Goal: Information Seeking & Learning: Learn about a topic

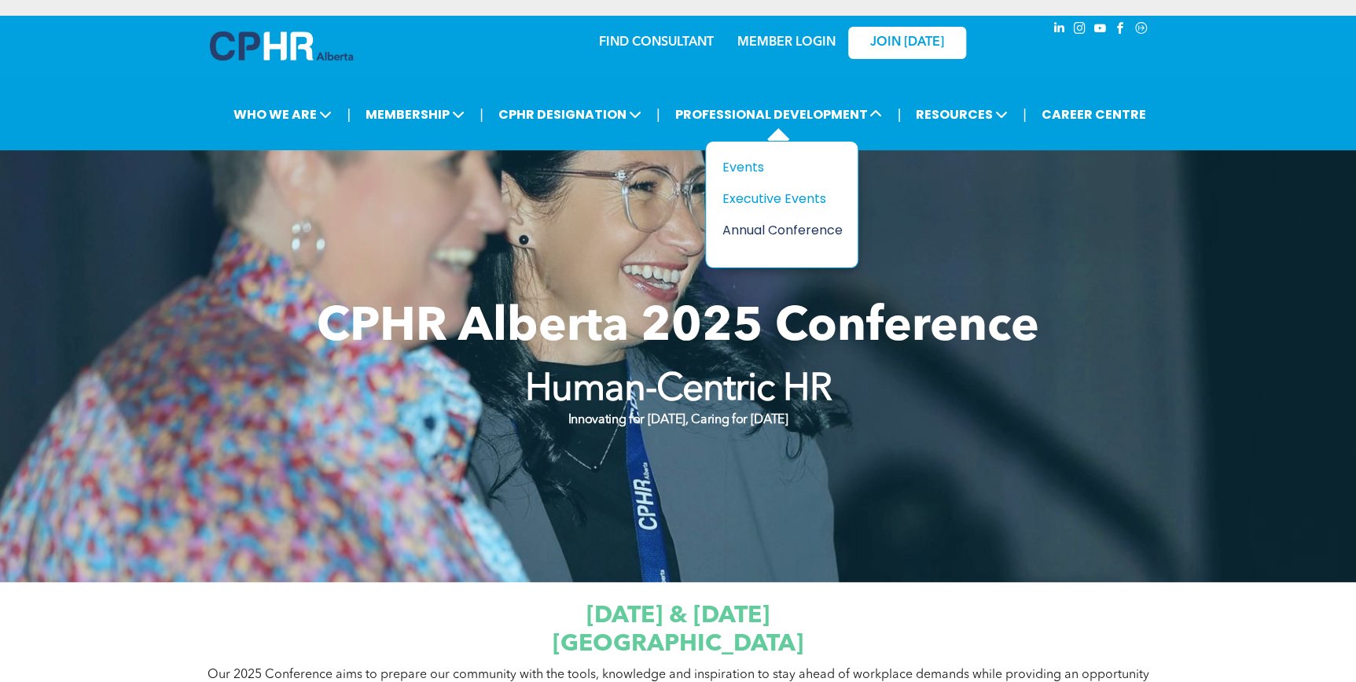
click at [801, 230] on div "Annual Conference" at bounding box center [776, 230] width 108 height 20
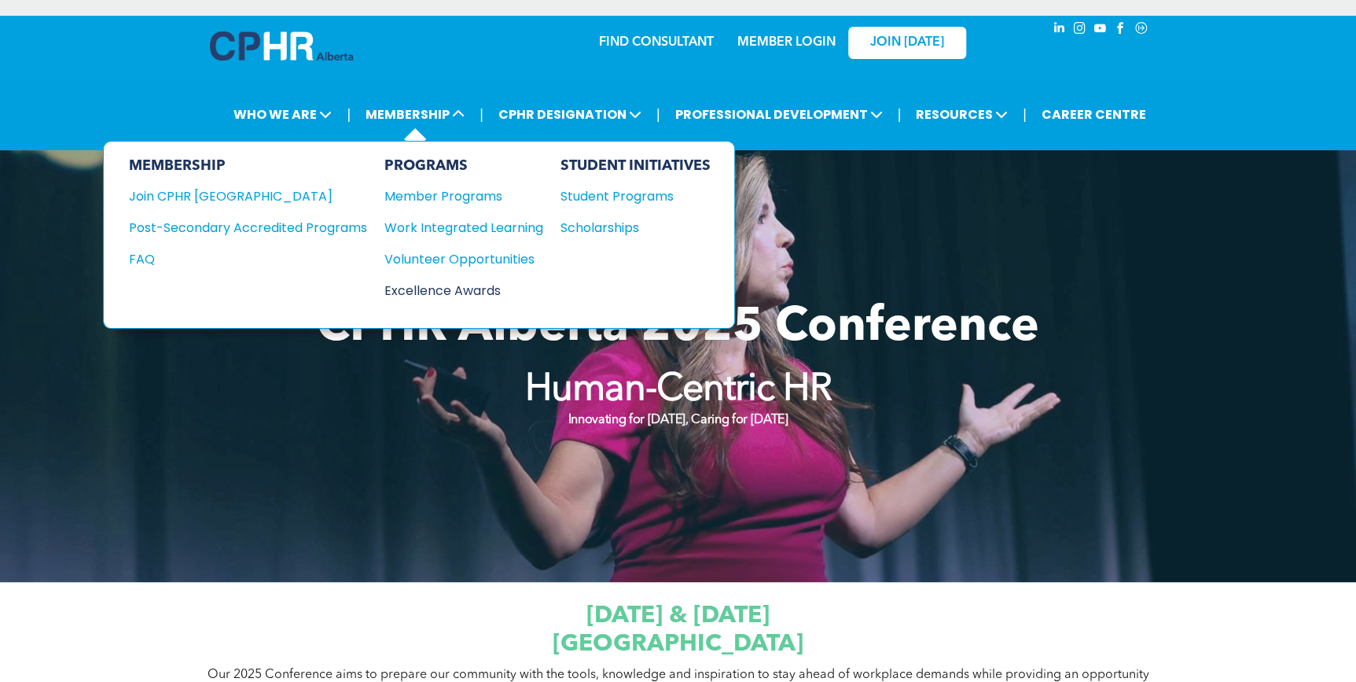
click at [467, 283] on div "Excellence Awards" at bounding box center [455, 291] width 143 height 20
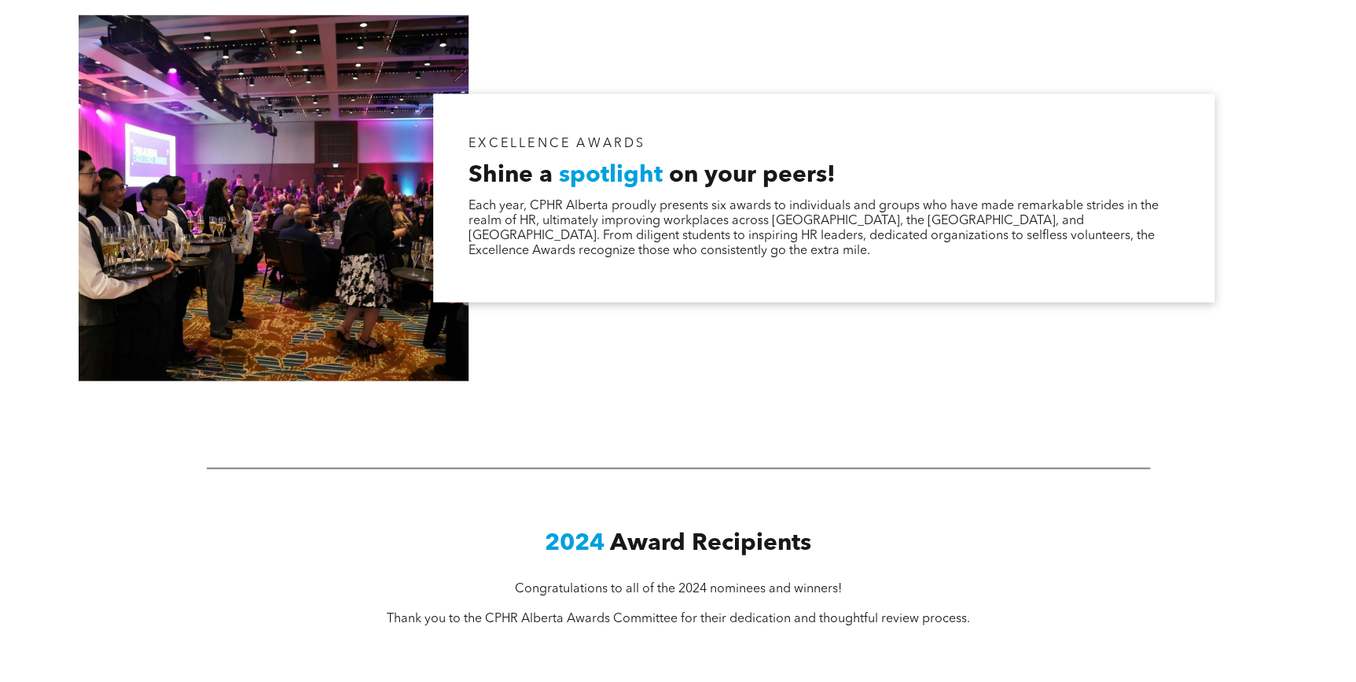
scroll to position [428, 0]
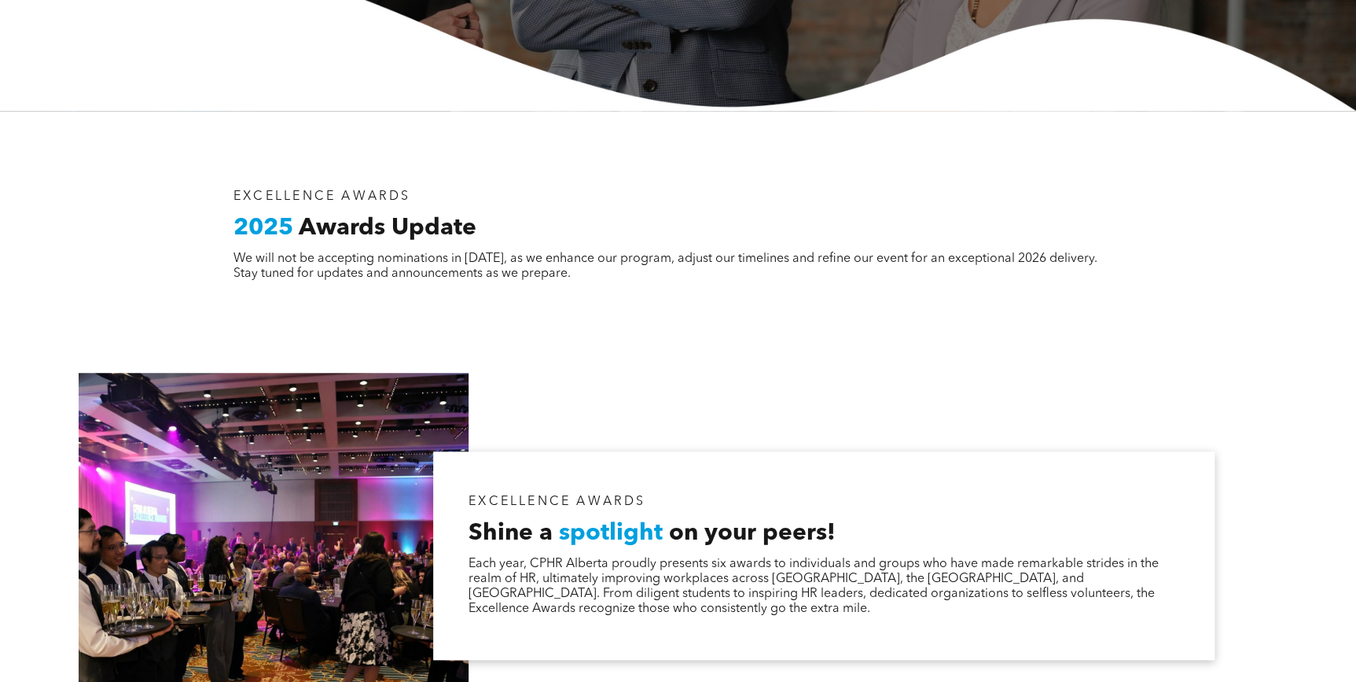
click at [255, 483] on div at bounding box center [274, 556] width 390 height 366
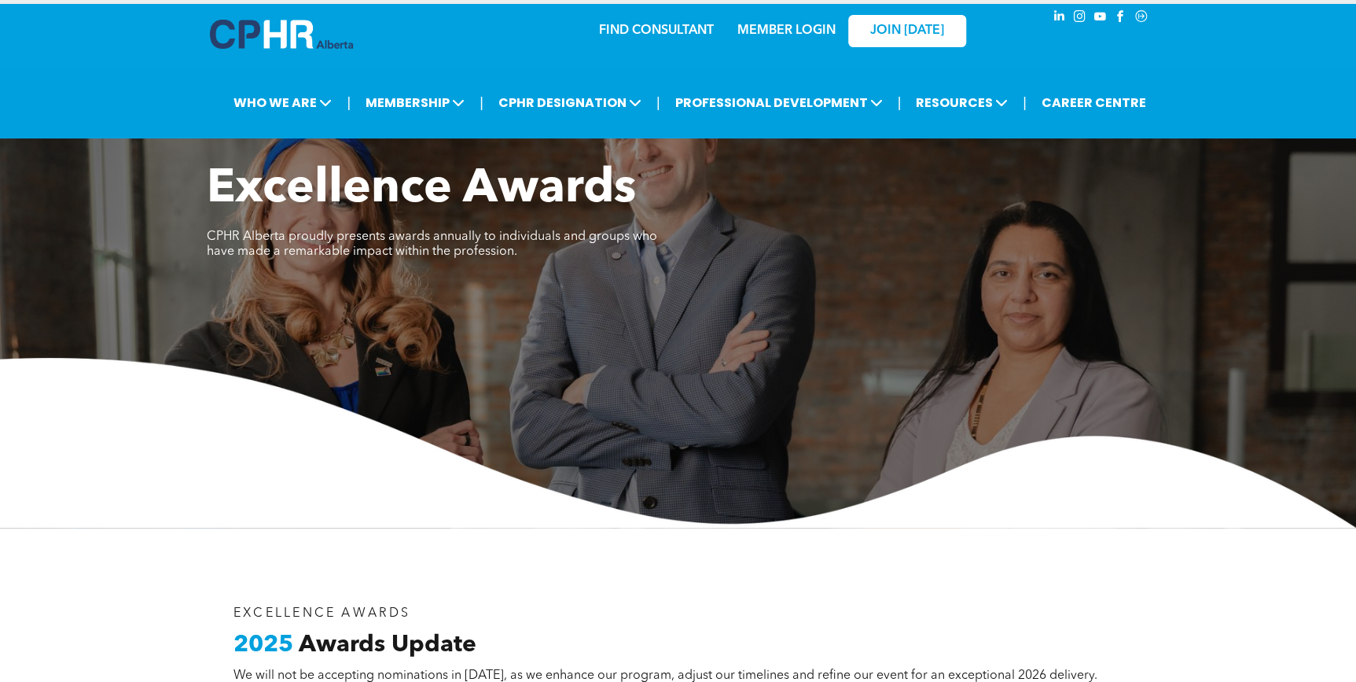
scroll to position [0, 0]
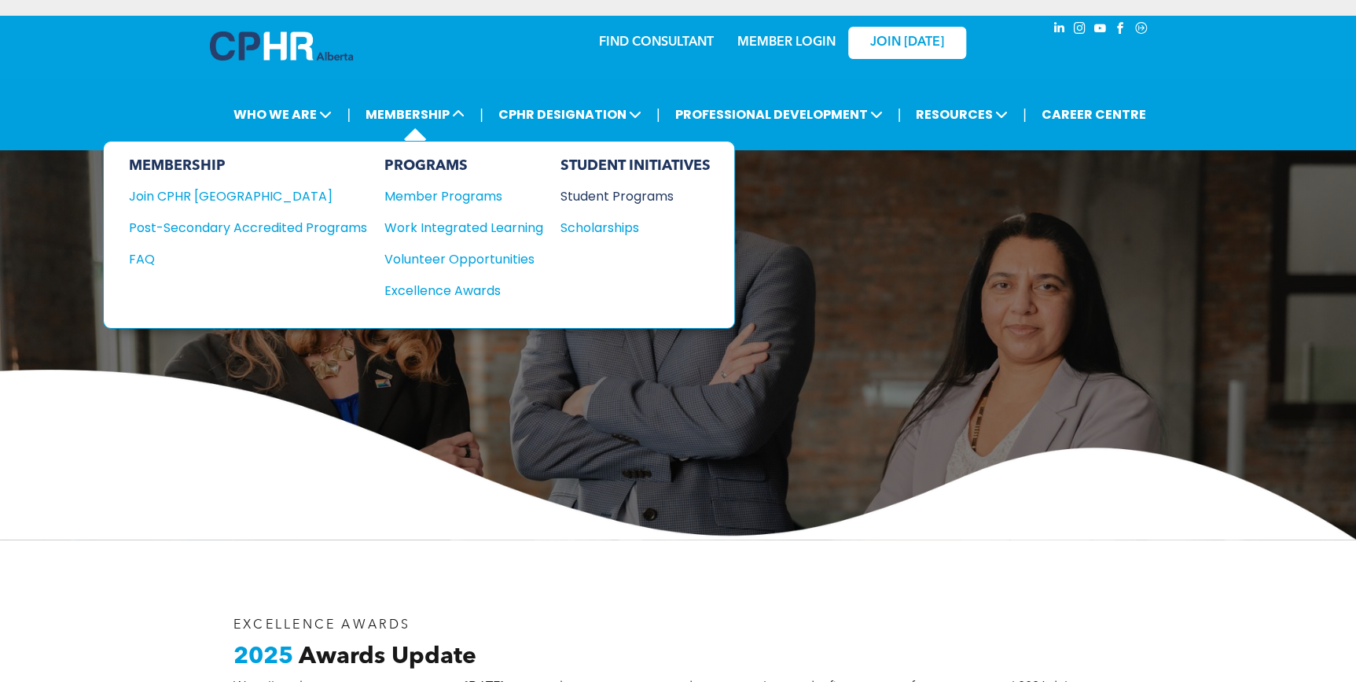
click at [662, 198] on div "Student Programs" at bounding box center [628, 196] width 135 height 20
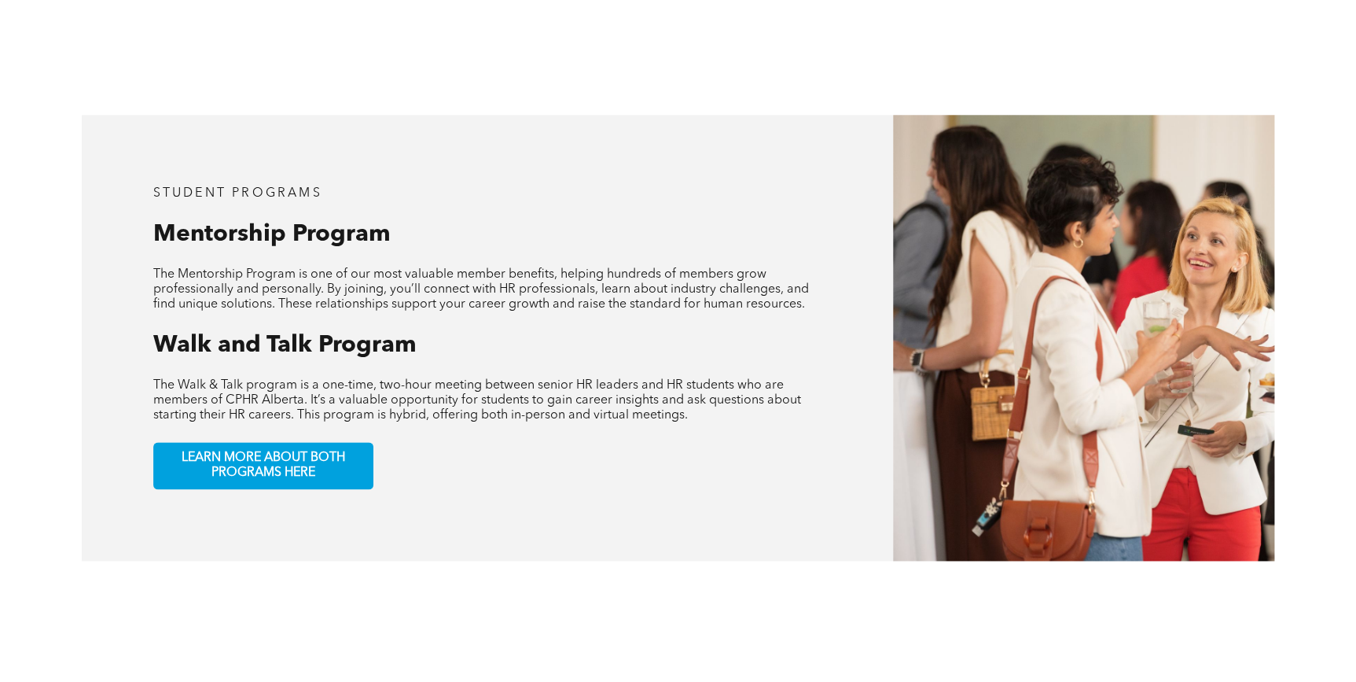
scroll to position [857, 0]
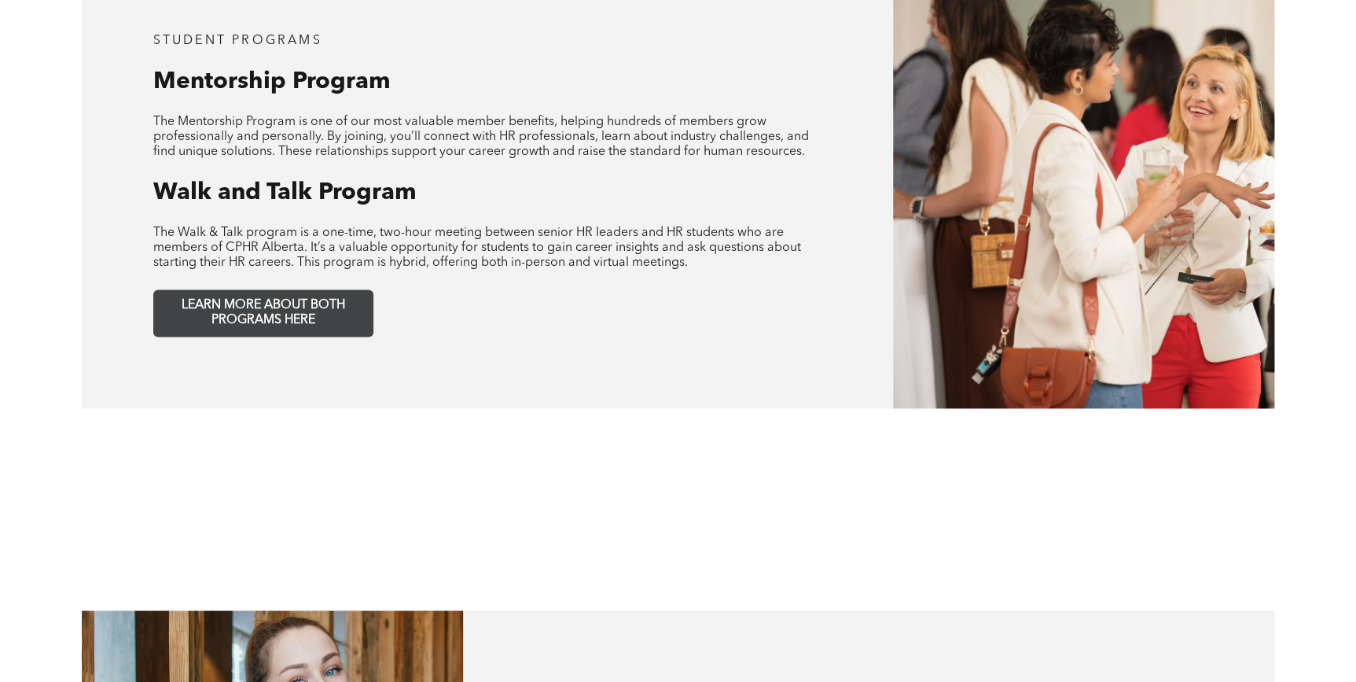
click at [245, 299] on span "LEARN MORE ABOUT BOTH PROGRAMS HERE" at bounding box center [264, 313] width 208 height 30
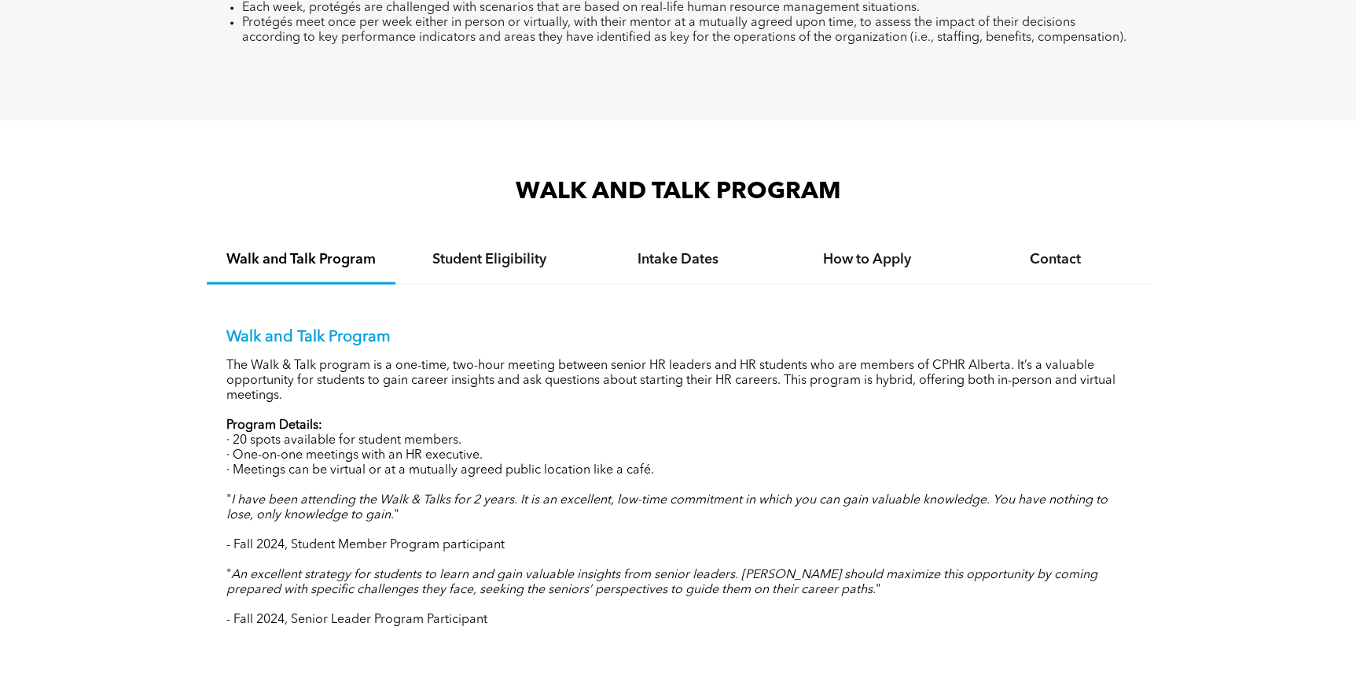
scroll to position [1501, 0]
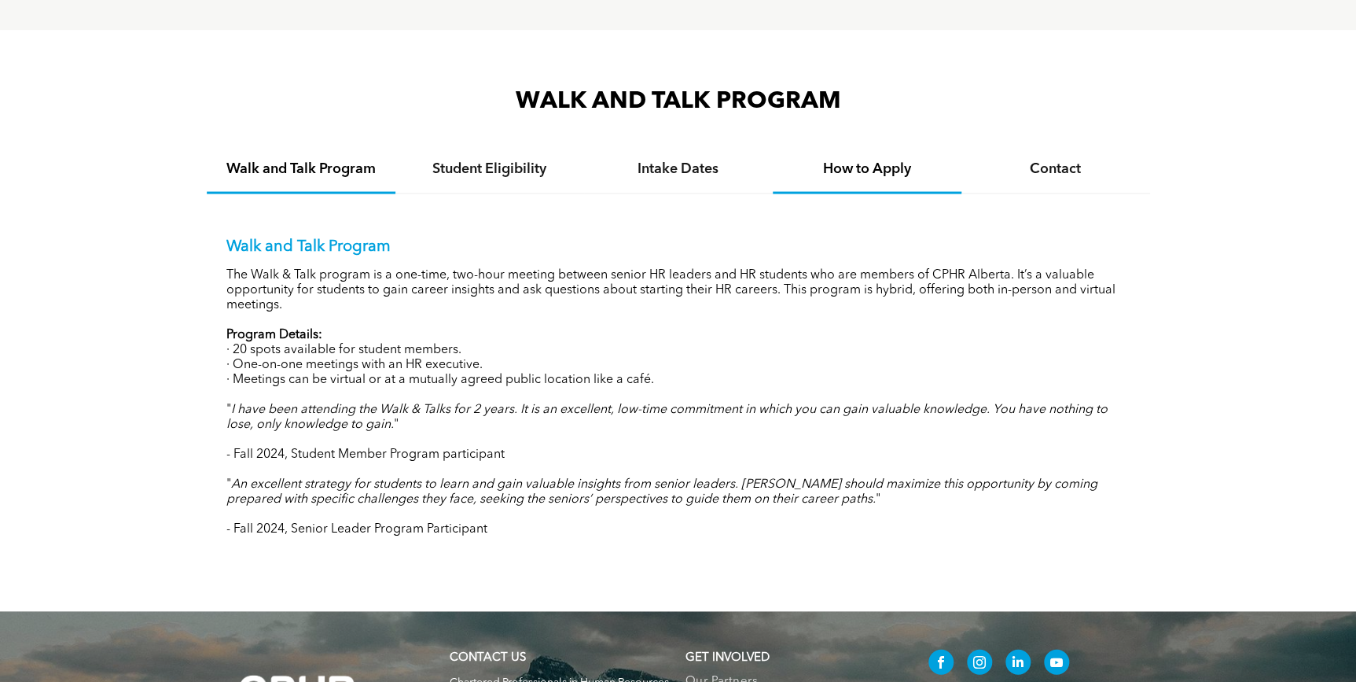
click at [896, 175] on h4 "How to Apply" at bounding box center [867, 168] width 160 height 17
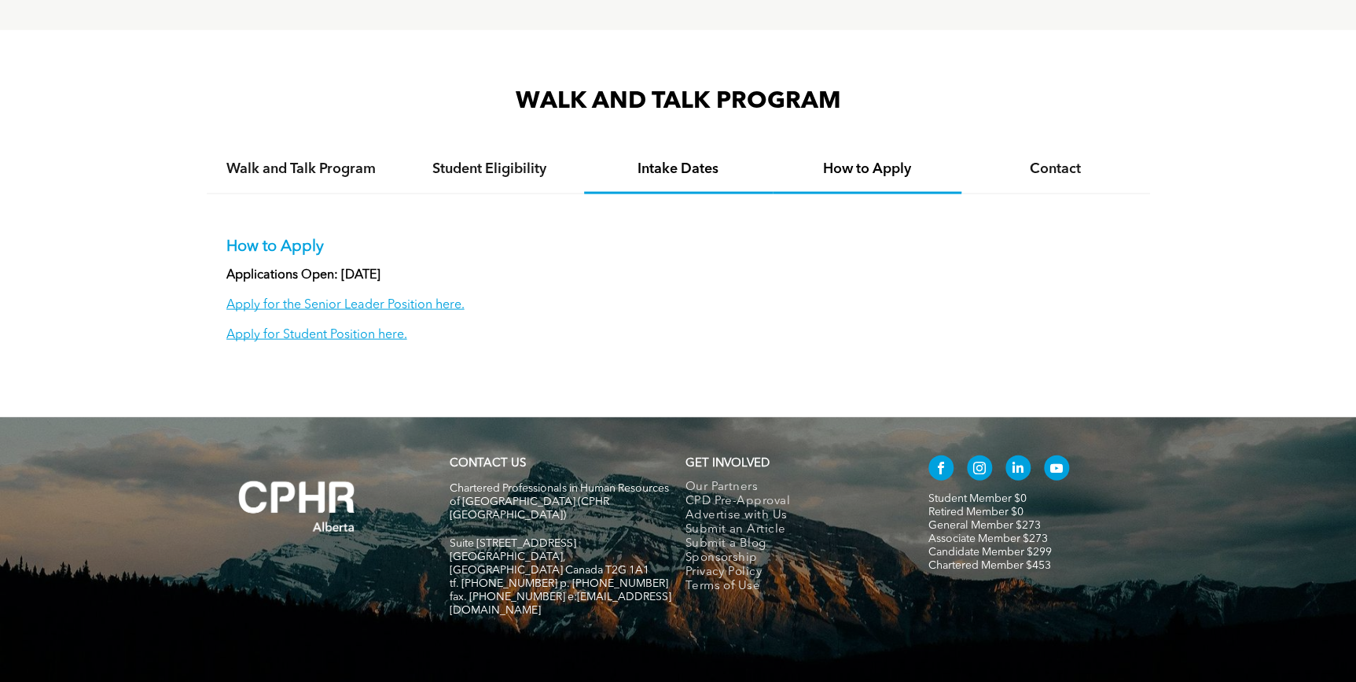
click at [697, 175] on h4 "Intake Dates" at bounding box center [678, 168] width 160 height 17
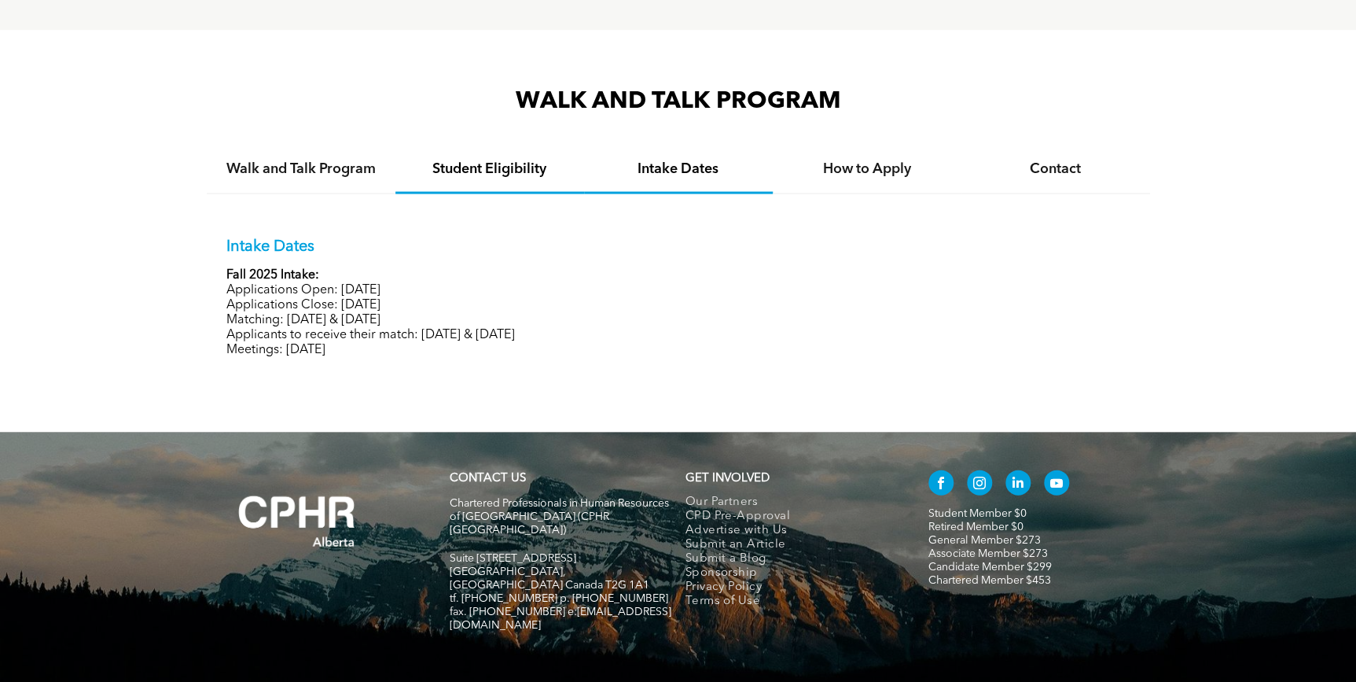
click at [476, 170] on h4 "Student Eligibility" at bounding box center [490, 168] width 160 height 17
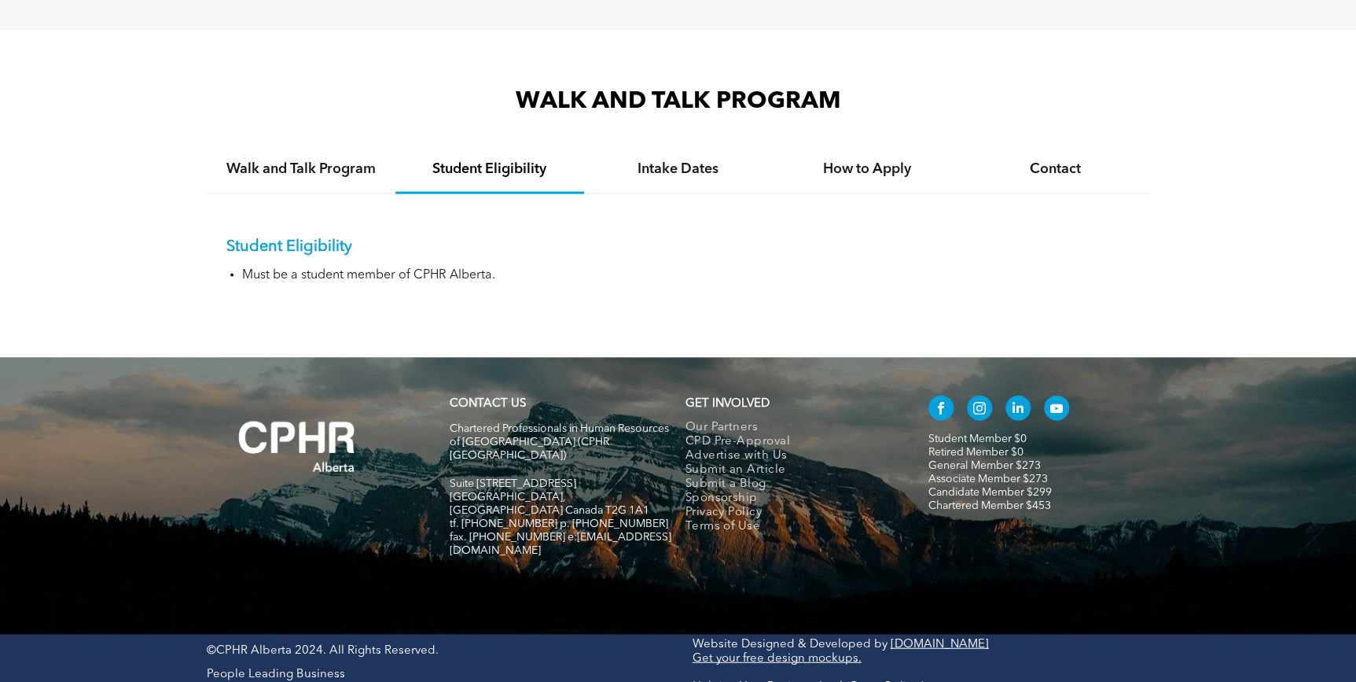
scroll to position [1480, 0]
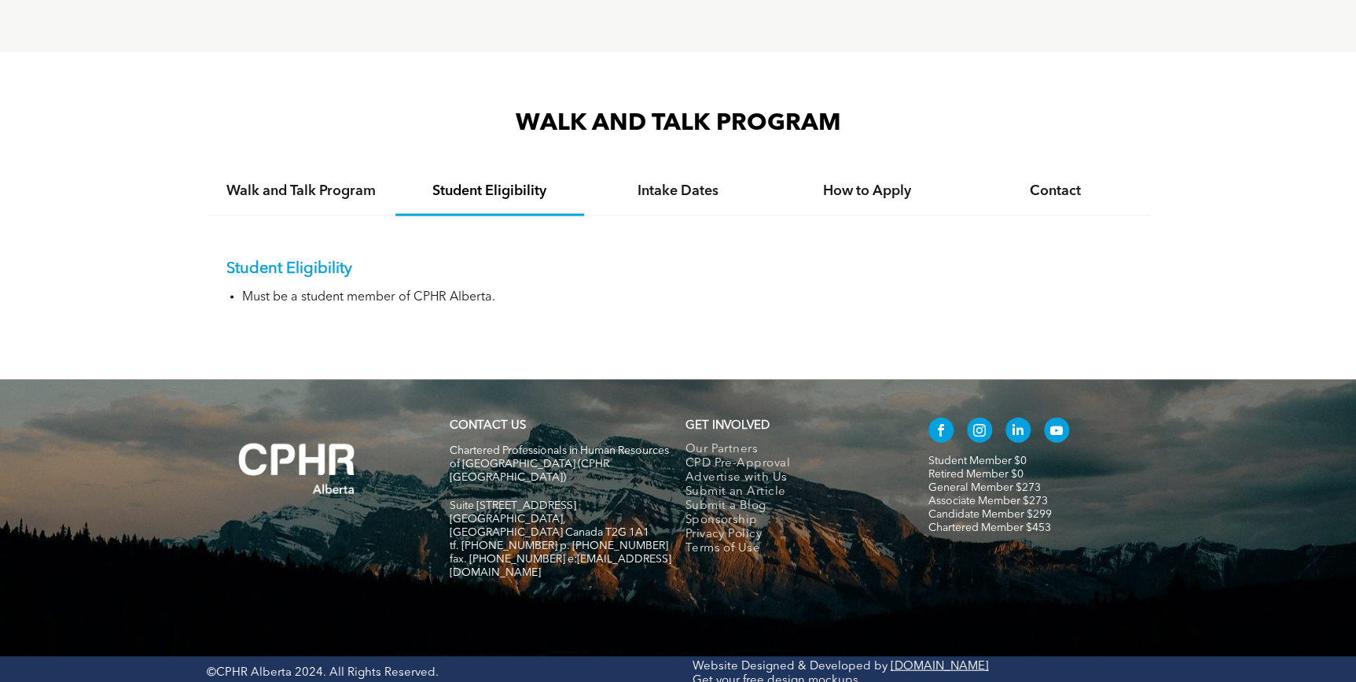
click at [501, 188] on h4 "Student Eligibility" at bounding box center [490, 190] width 160 height 17
drag, startPoint x: 672, startPoint y: 189, endPoint x: 696, endPoint y: 181, distance: 24.9
click at [672, 189] on h4 "Intake Dates" at bounding box center [678, 190] width 160 height 17
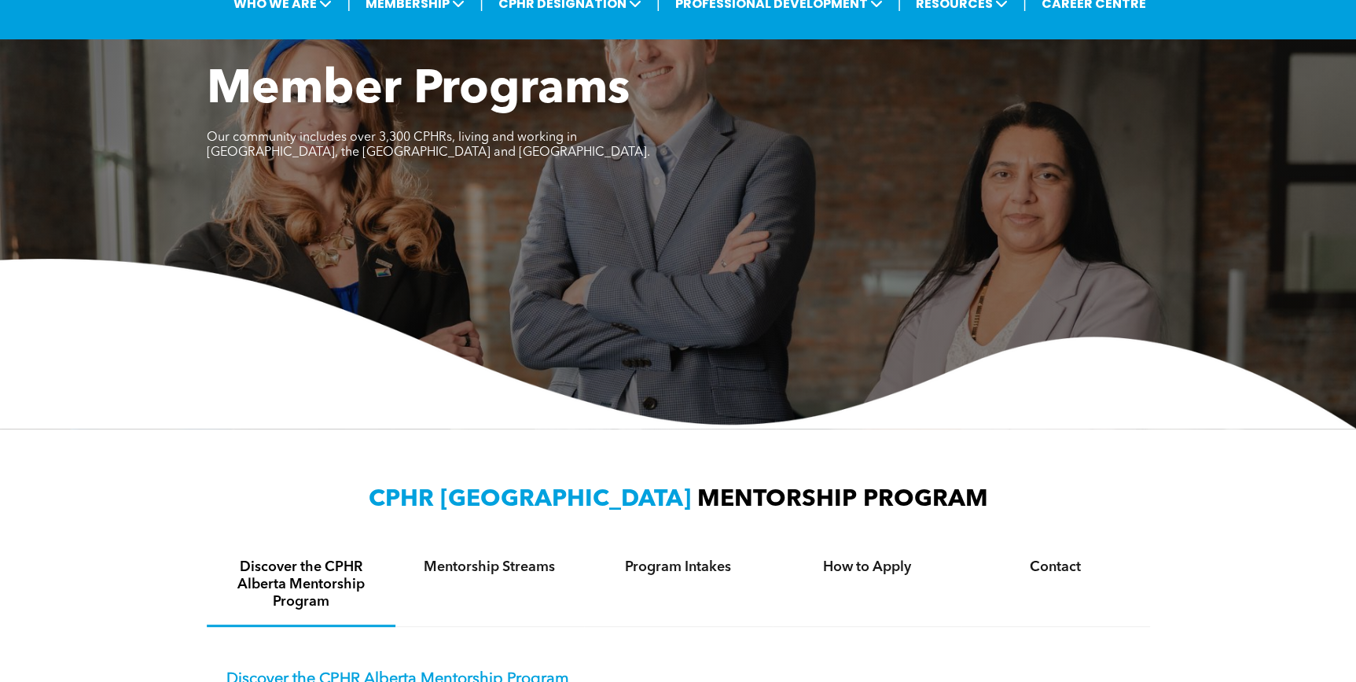
scroll to position [0, 0]
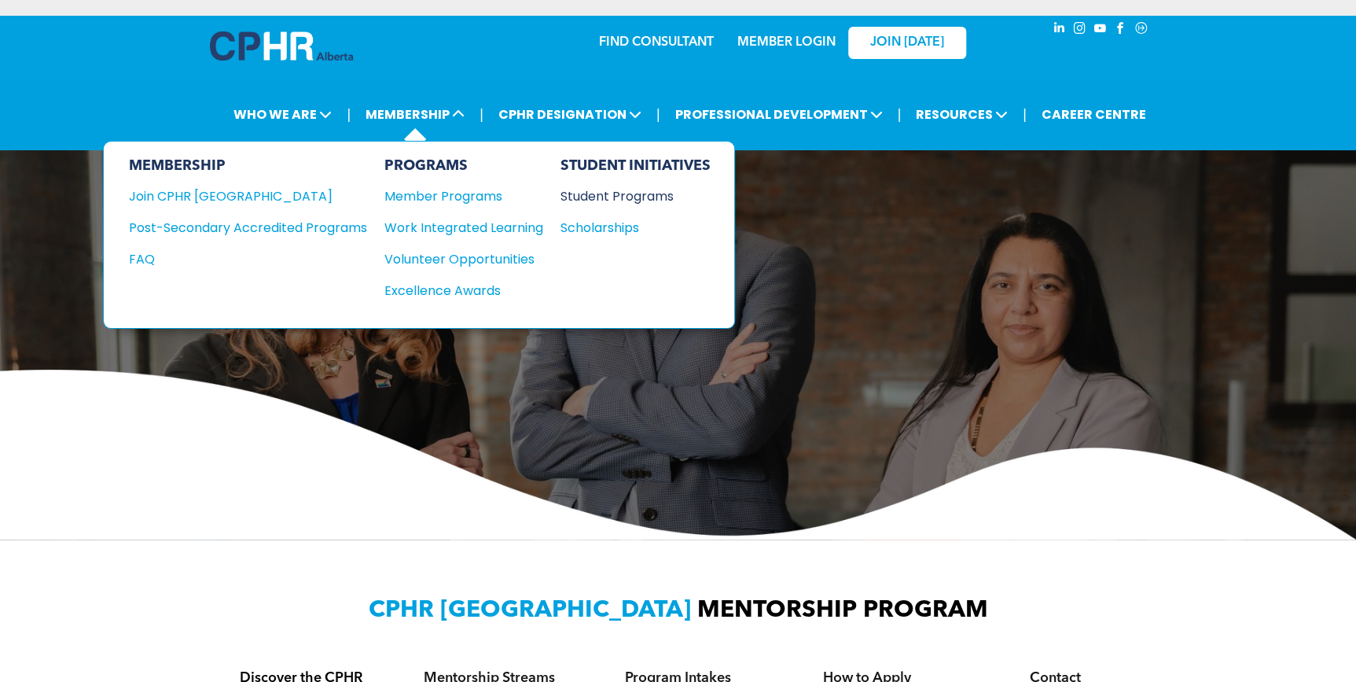
click at [627, 191] on div "Student Programs" at bounding box center [628, 196] width 135 height 20
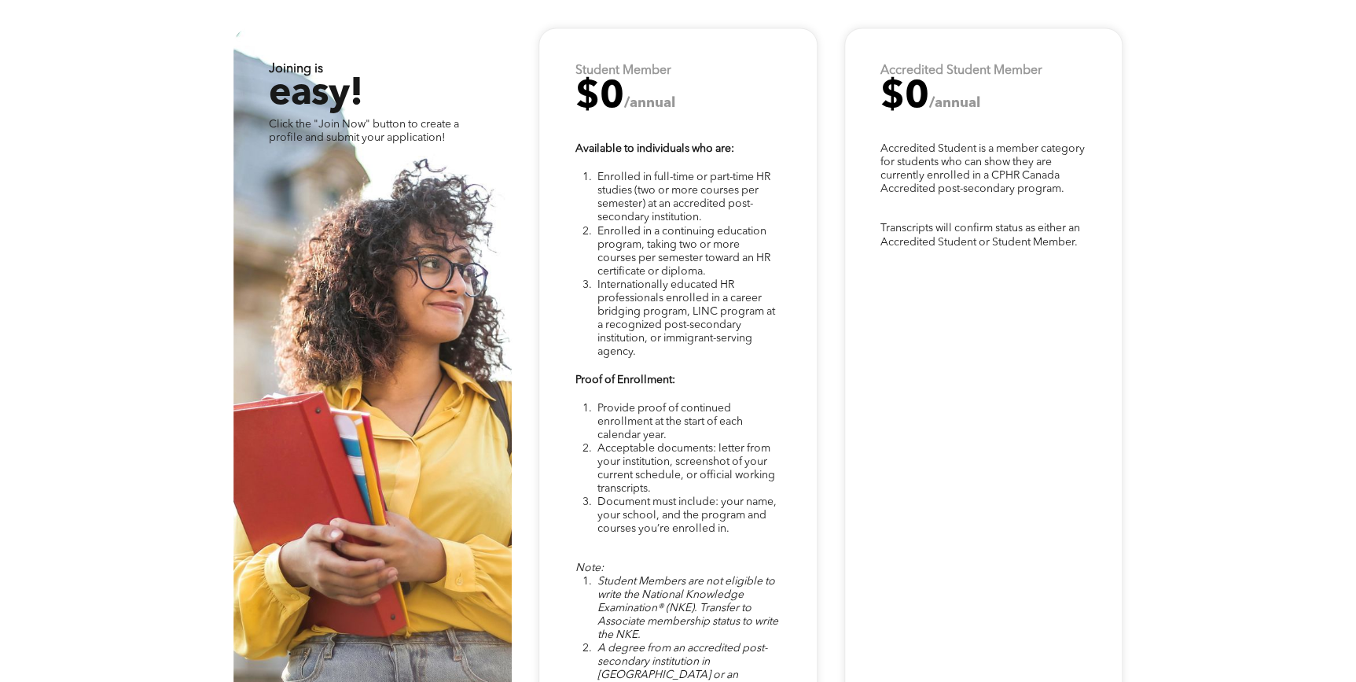
scroll to position [4216, 0]
